Goal: Find specific page/section: Find specific page/section

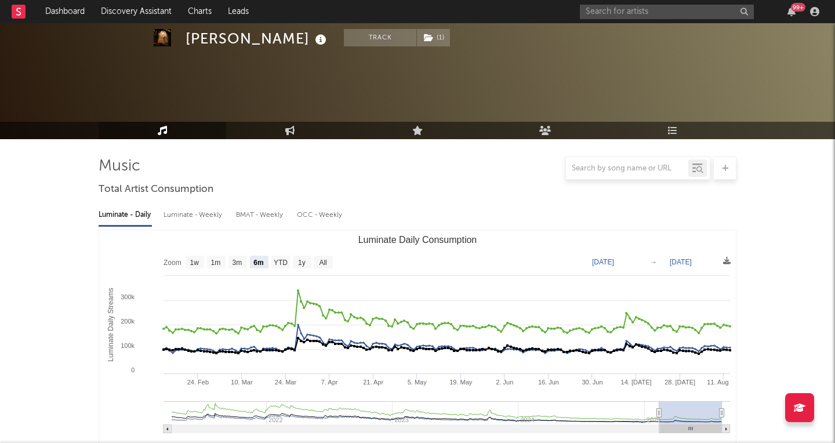
select select "6m"
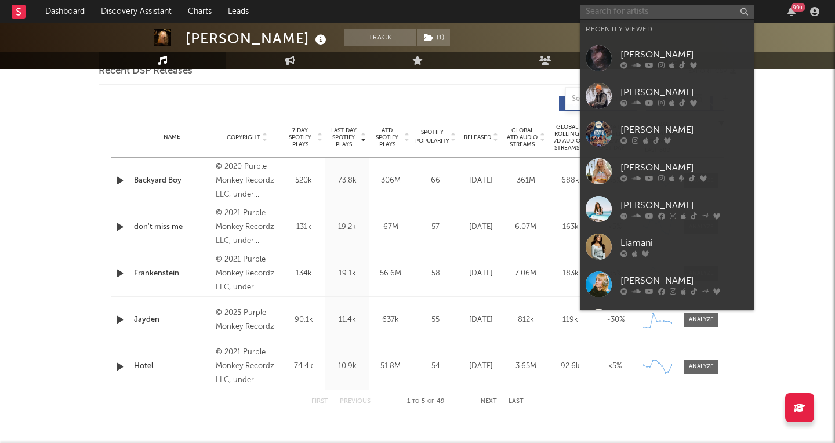
click at [607, 13] on input "text" at bounding box center [667, 12] width 174 height 15
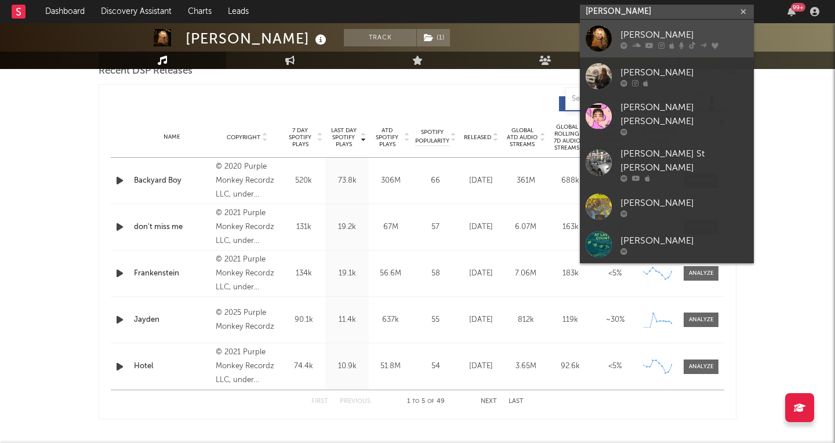
type input "[PERSON_NAME]"
click at [593, 41] on div at bounding box center [599, 39] width 26 height 26
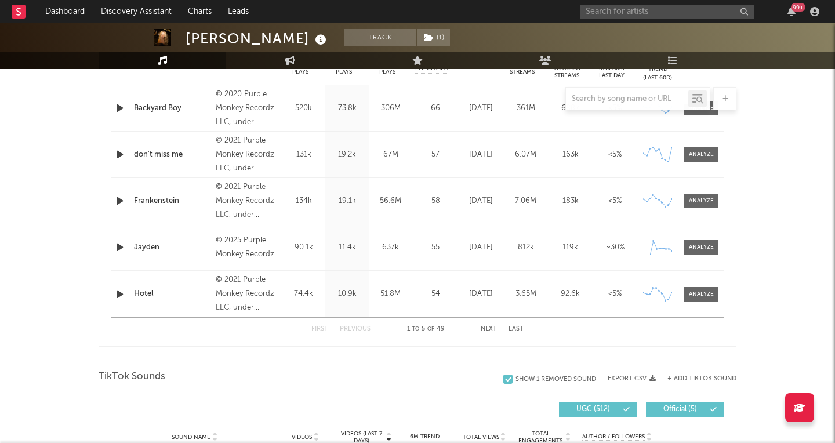
scroll to position [493, 0]
